Goal: Information Seeking & Learning: Find specific fact

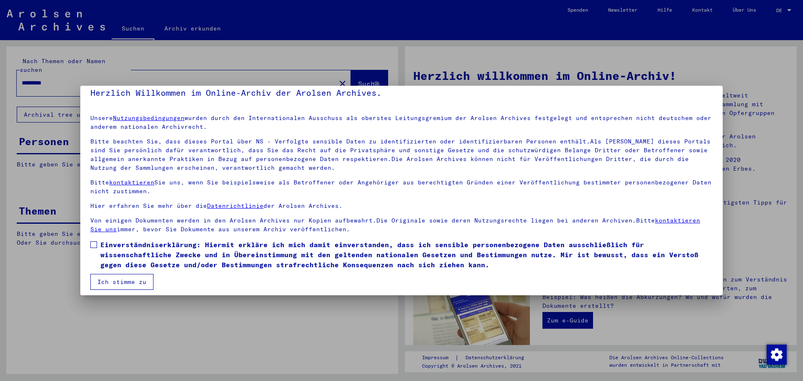
scroll to position [14, 0]
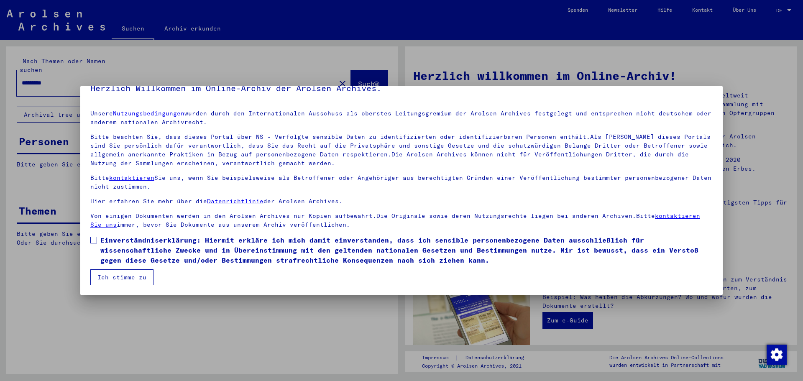
click at [119, 243] on span "Einverständniserklärung: Hiermit erkläre ich mich damit einverstanden, dass ich…" at bounding box center [406, 250] width 612 height 30
click at [119, 272] on button "Ich stimme zu" at bounding box center [121, 277] width 63 height 16
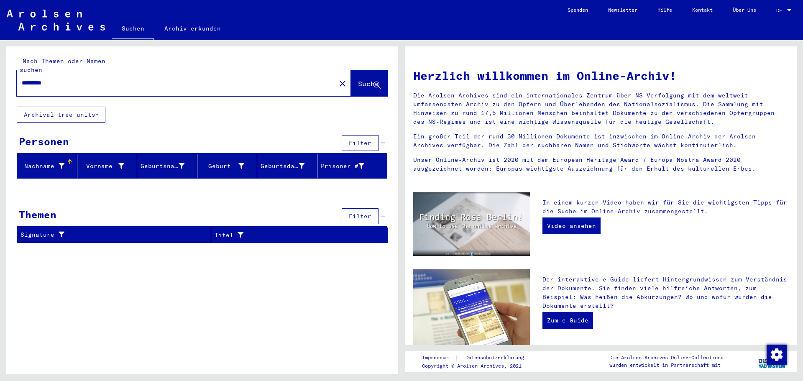
click at [68, 79] on input "*********" at bounding box center [174, 83] width 304 height 9
type input "********"
click at [385, 77] on button "Suche" at bounding box center [369, 83] width 37 height 26
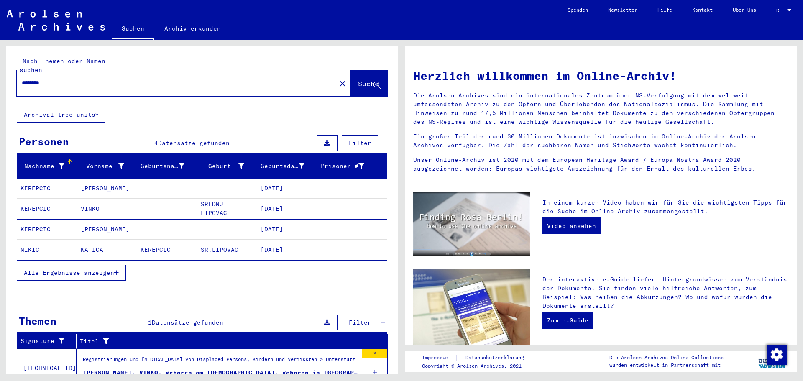
click at [99, 220] on mat-cell "[PERSON_NAME]" at bounding box center [107, 229] width 60 height 20
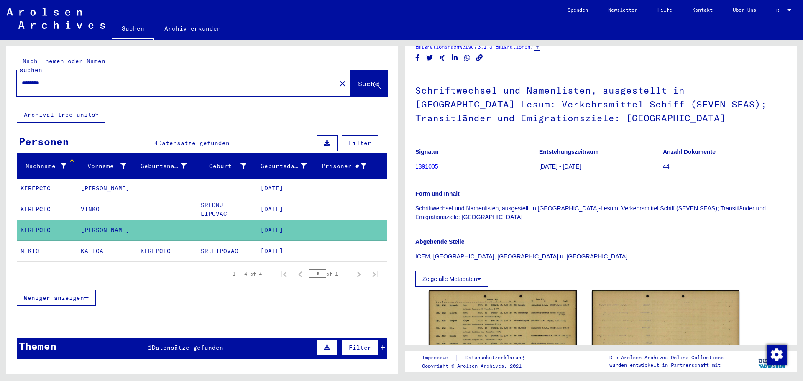
scroll to position [42, 0]
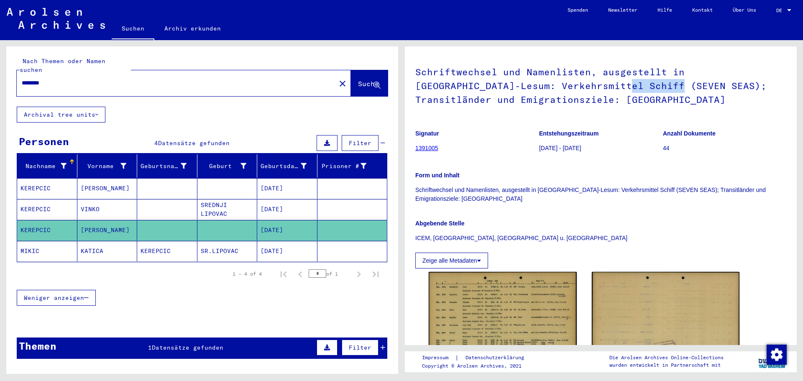
drag, startPoint x: 545, startPoint y: 86, endPoint x: 601, endPoint y: 85, distance: 55.6
click at [601, 85] on h1 "Schriftwechsel und Namenlisten, ausgestellt in [GEOGRAPHIC_DATA]-Lesum: Verkehr…" at bounding box center [600, 85] width 371 height 64
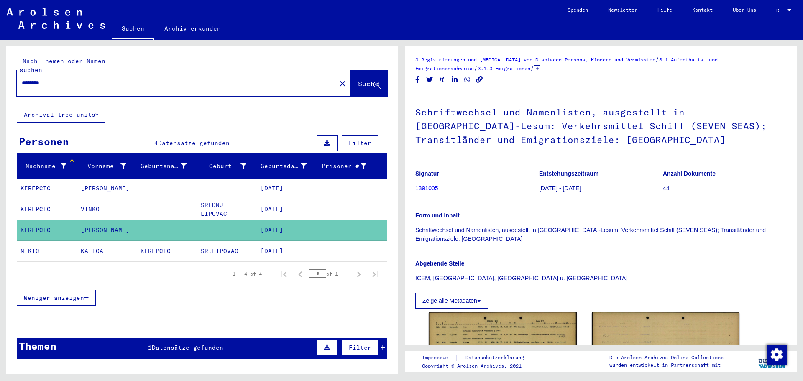
scroll to position [0, 0]
